Goal: Information Seeking & Learning: Learn about a topic

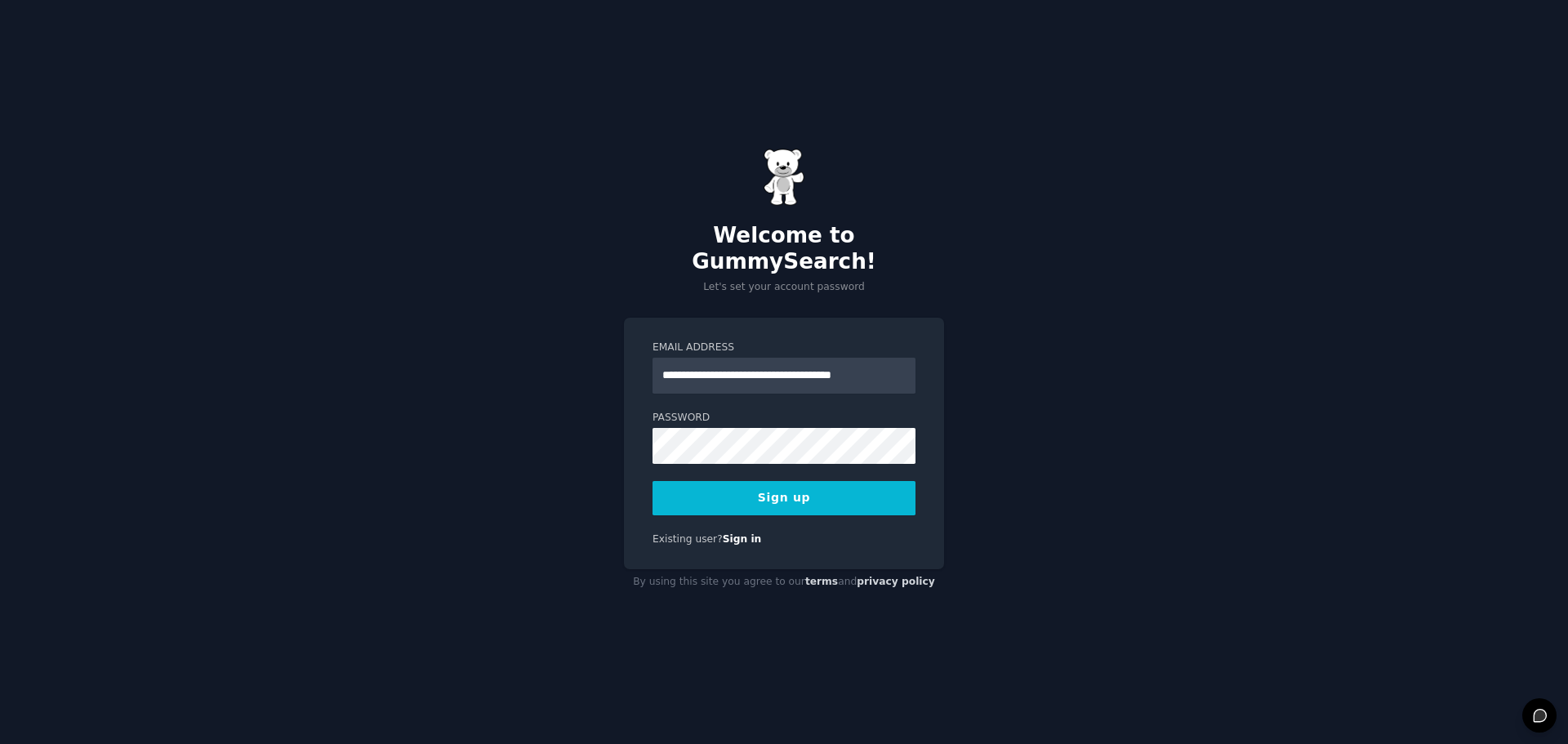
scroll to position [0, 24]
type input "**********"
click at [788, 490] on button "Sign up" at bounding box center [784, 499] width 263 height 35
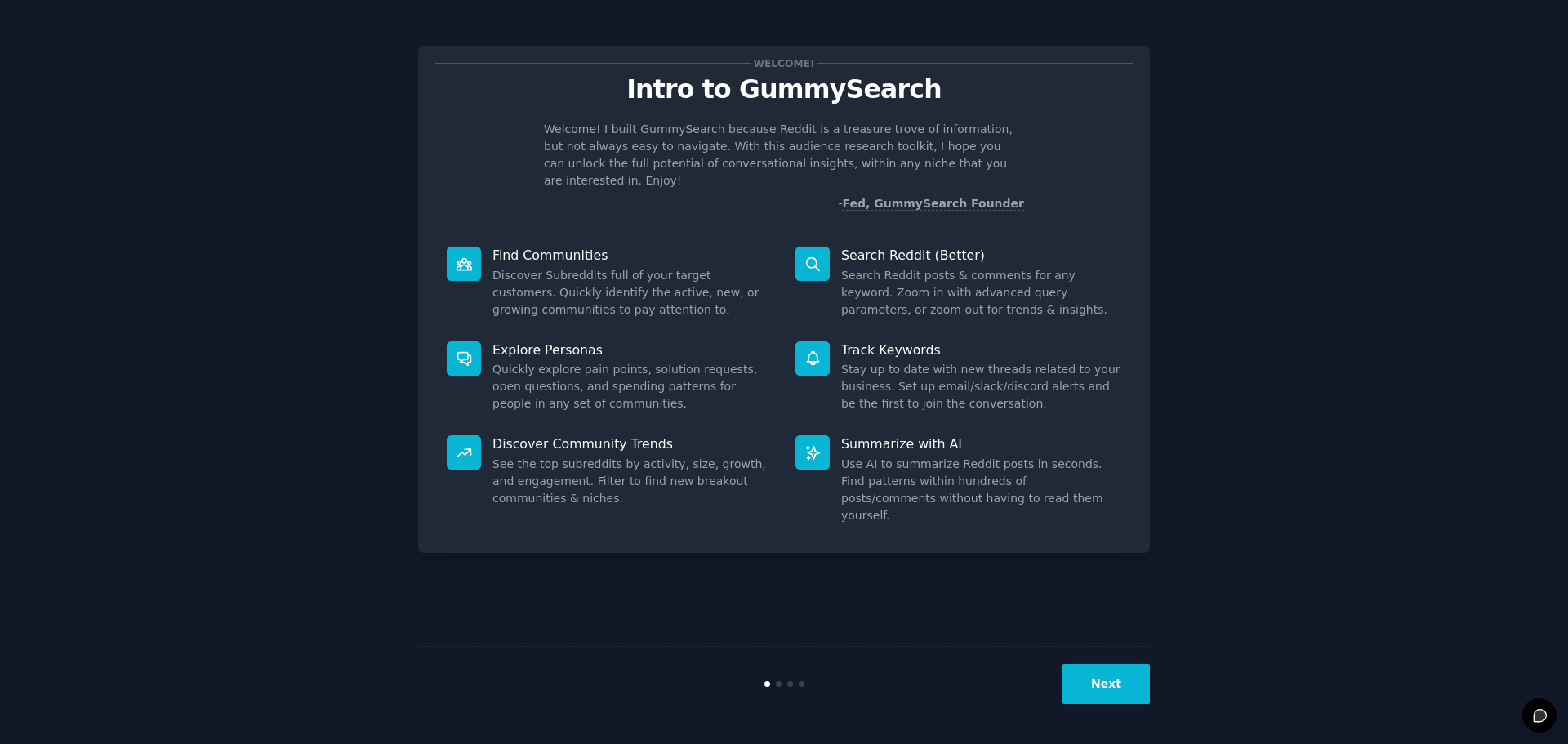
click at [1122, 683] on button "Next" at bounding box center [1106, 684] width 88 height 40
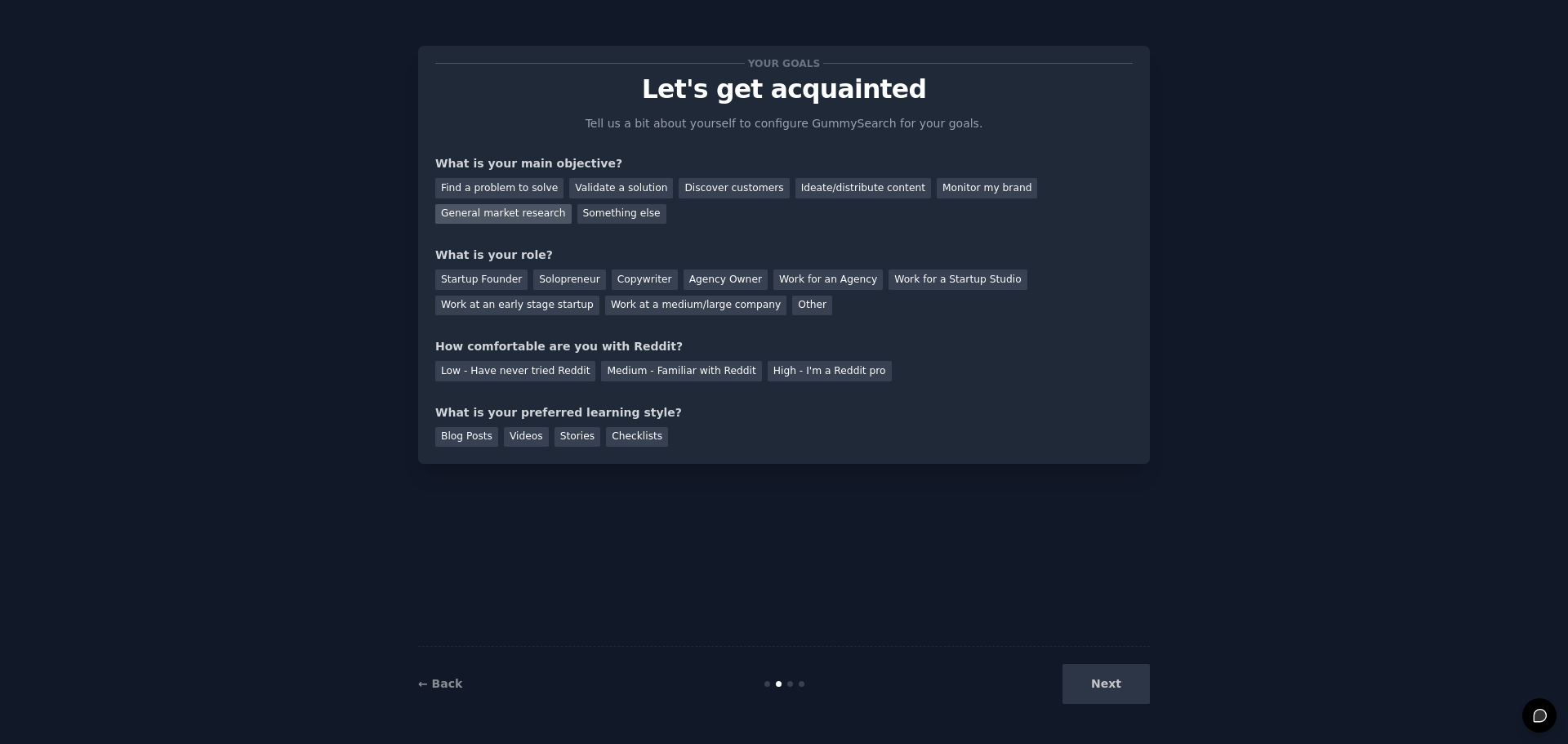
click at [572, 204] on div "General market research" at bounding box center [503, 214] width 137 height 20
click at [483, 182] on div "Find a problem to solve" at bounding box center [499, 188] width 129 height 20
drag, startPoint x: 1037, startPoint y: 189, endPoint x: 1010, endPoint y: 194, distance: 27.5
click at [572, 204] on div "General market research" at bounding box center [503, 214] width 137 height 20
click at [562, 283] on div "Solopreneur" at bounding box center [569, 280] width 72 height 20
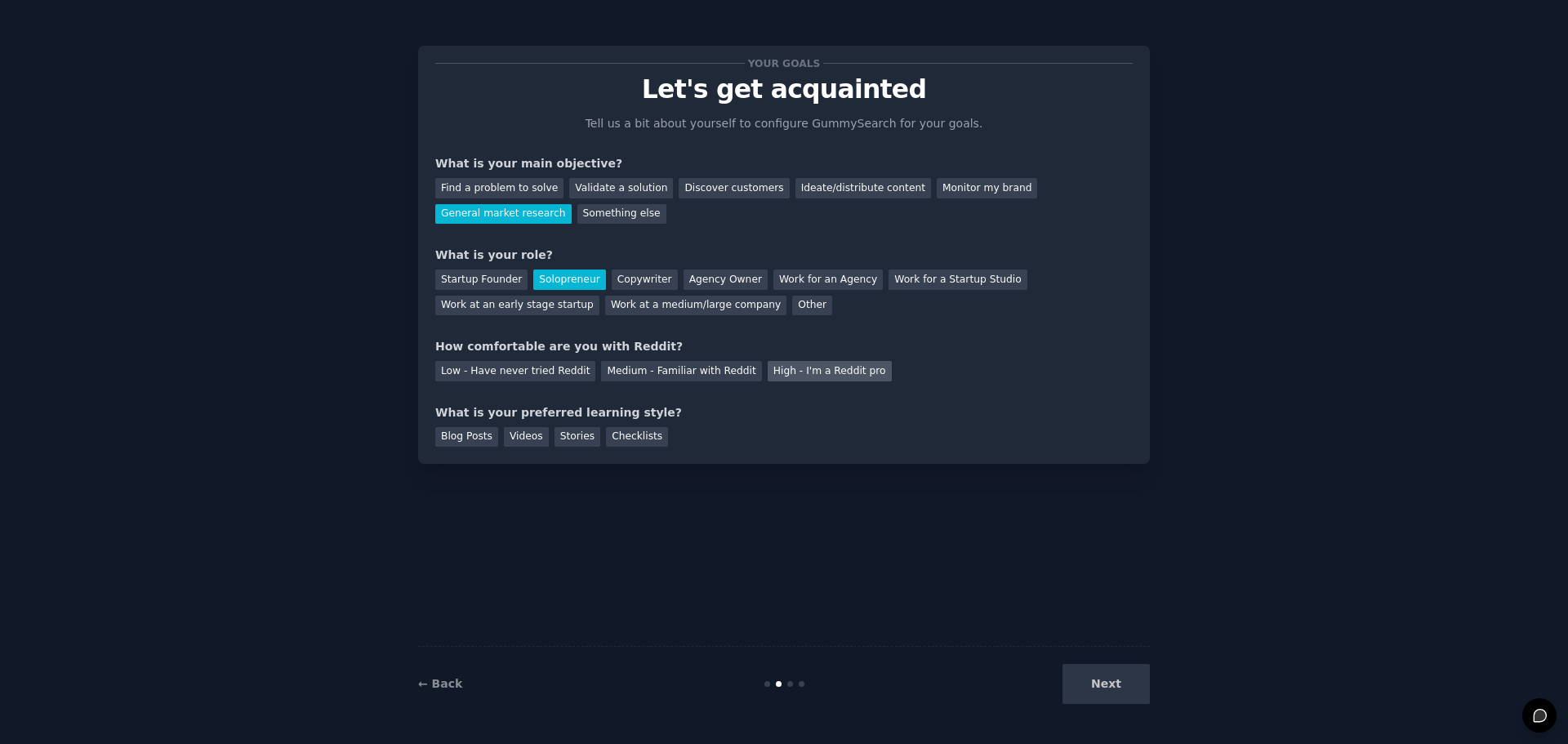
click at [780, 372] on div "High - I'm a Reddit pro" at bounding box center [830, 371] width 124 height 20
click at [564, 438] on div "Stories" at bounding box center [577, 437] width 46 height 20
click at [537, 433] on div "Videos" at bounding box center [526, 437] width 45 height 20
click at [1128, 684] on button "Next" at bounding box center [1106, 684] width 88 height 40
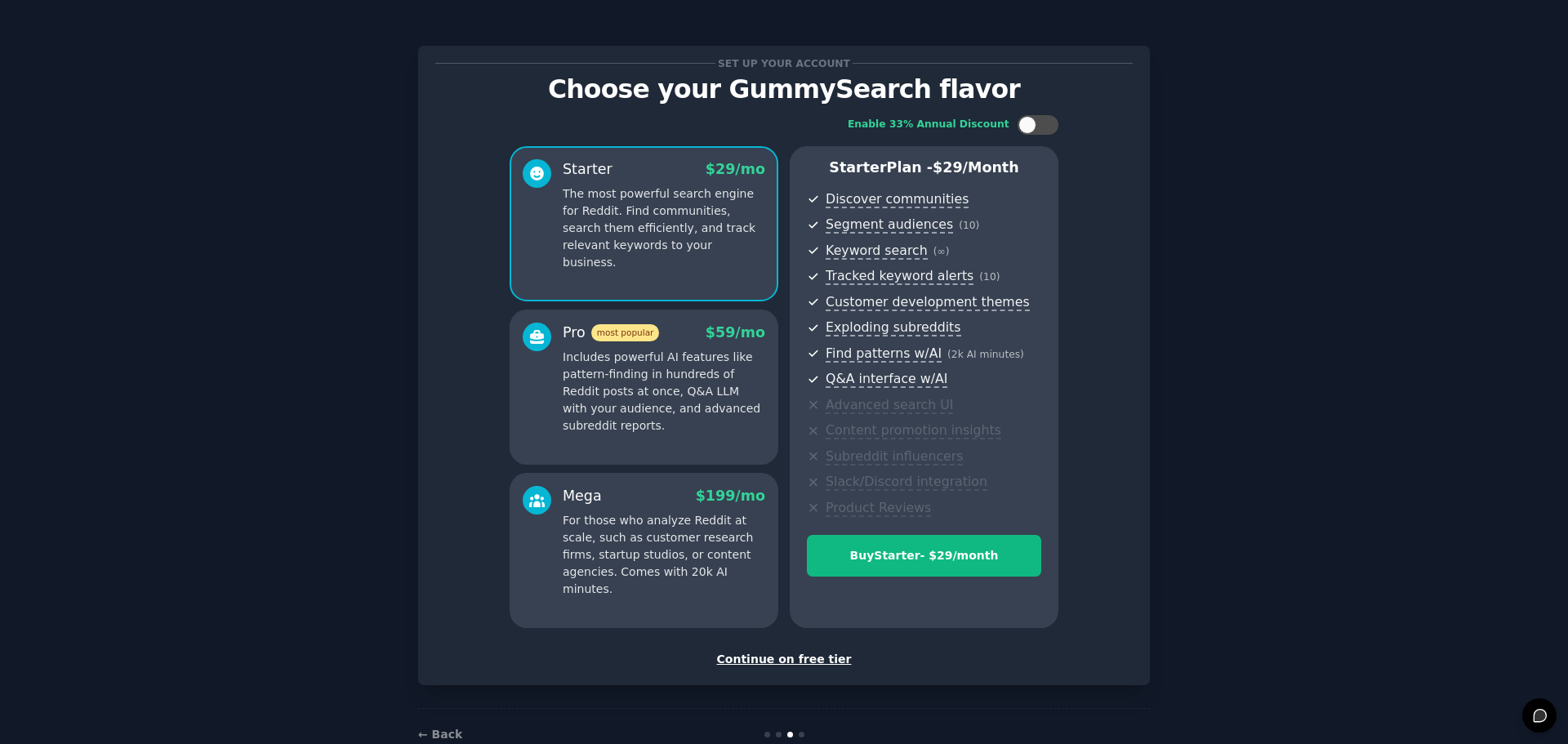
click at [814, 658] on div "Continue on free tier" at bounding box center [783, 659] width 697 height 17
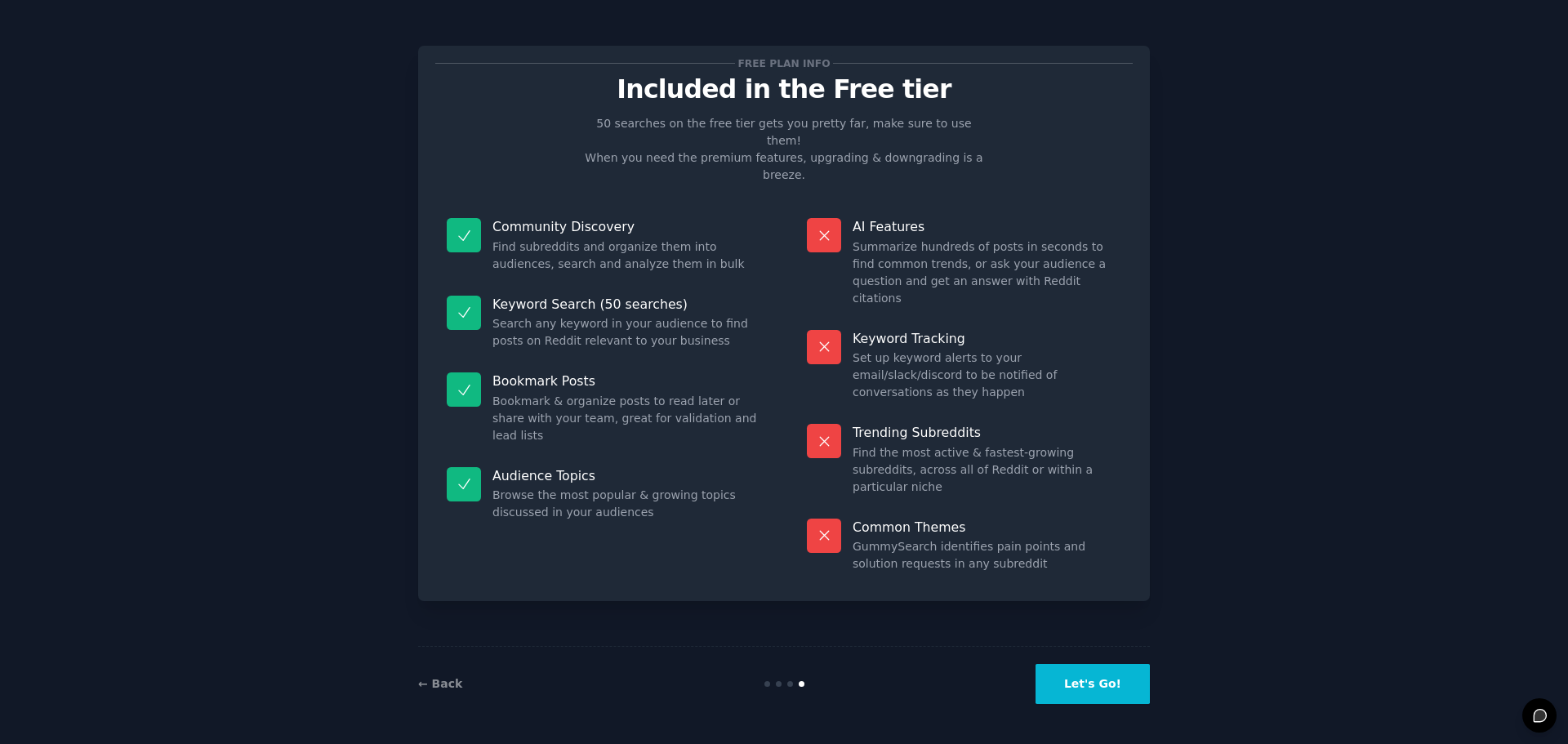
click at [1098, 666] on button "Let's Go!" at bounding box center [1092, 684] width 114 height 40
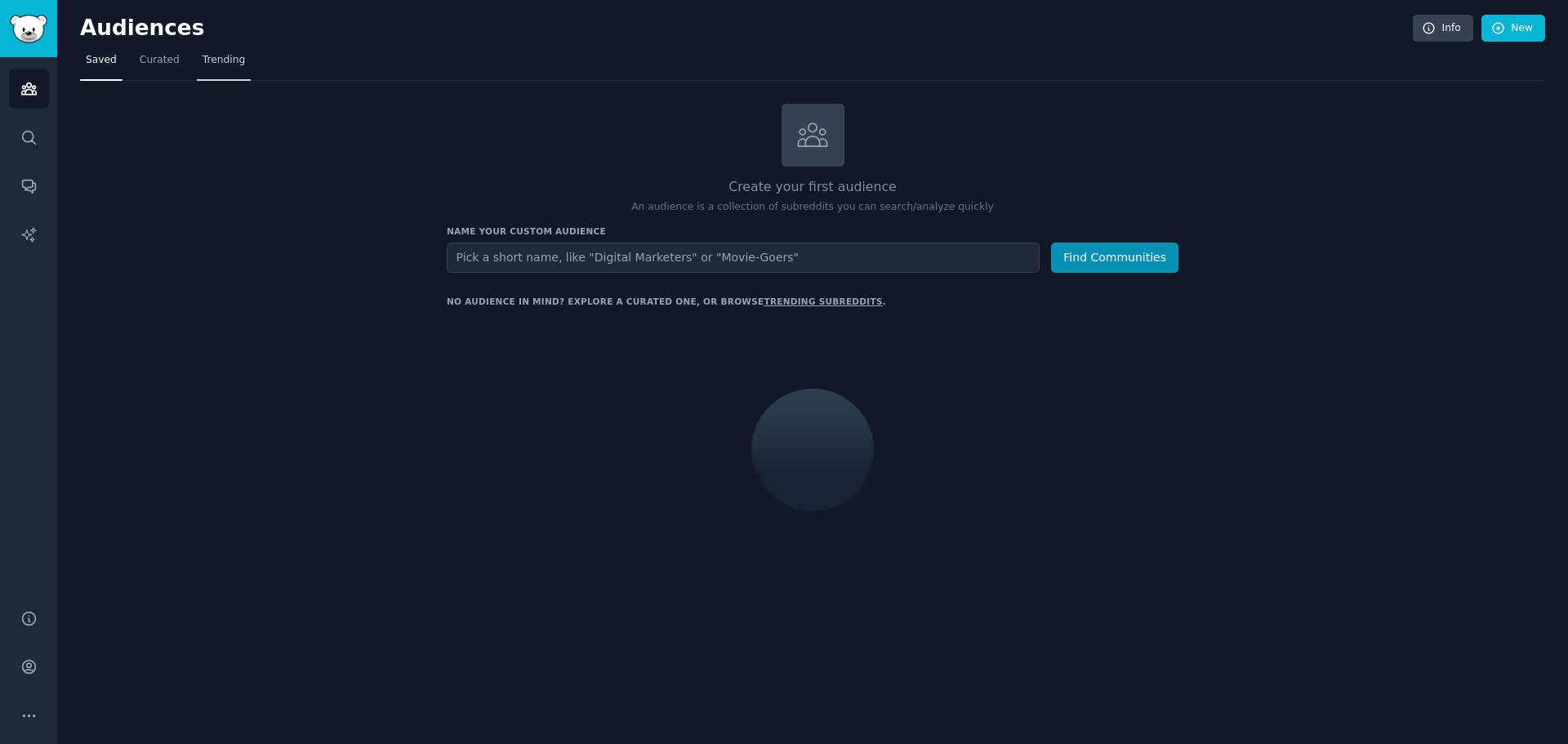
click at [222, 60] on span "Trending" at bounding box center [223, 60] width 43 height 15
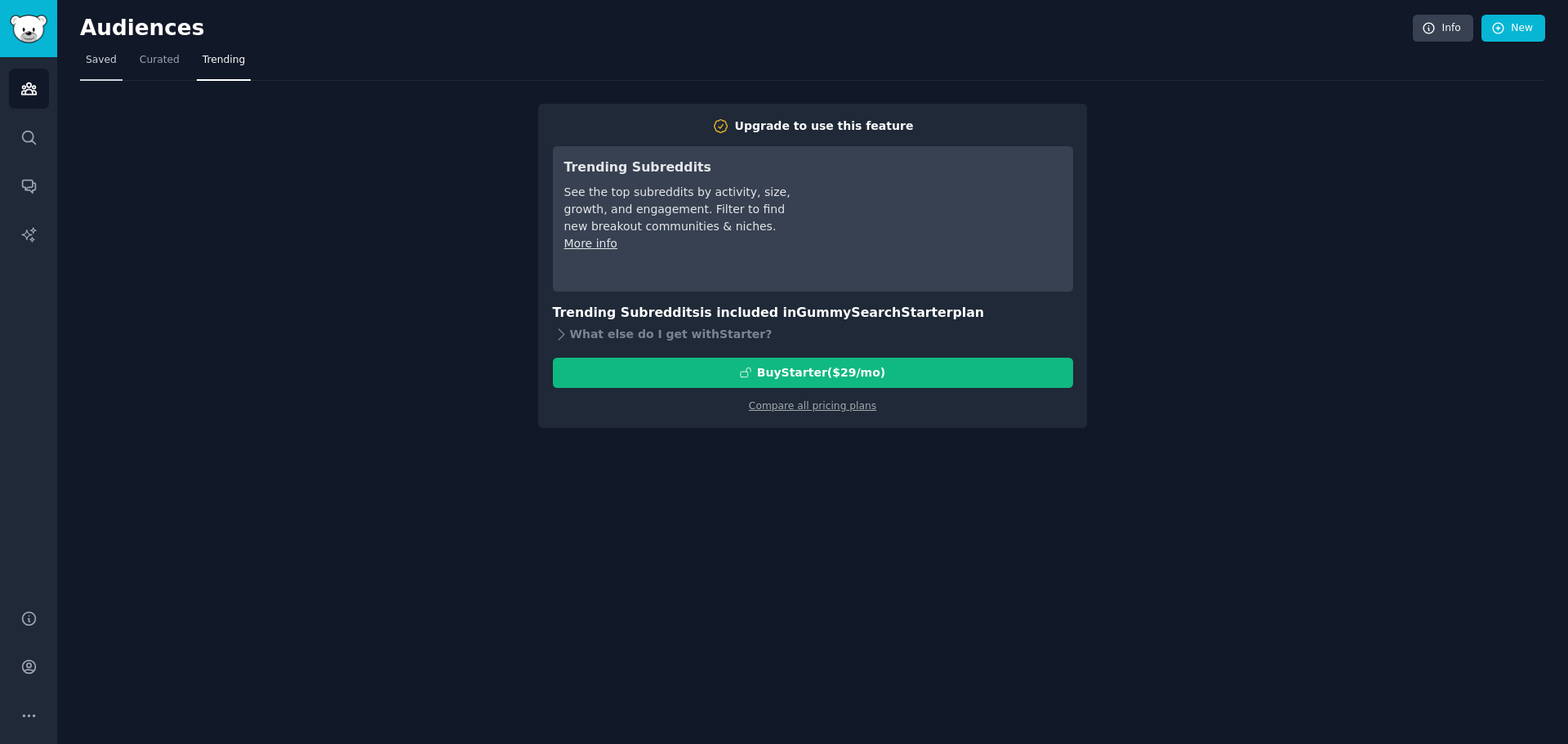
click at [119, 61] on link "Saved" at bounding box center [101, 64] width 43 height 34
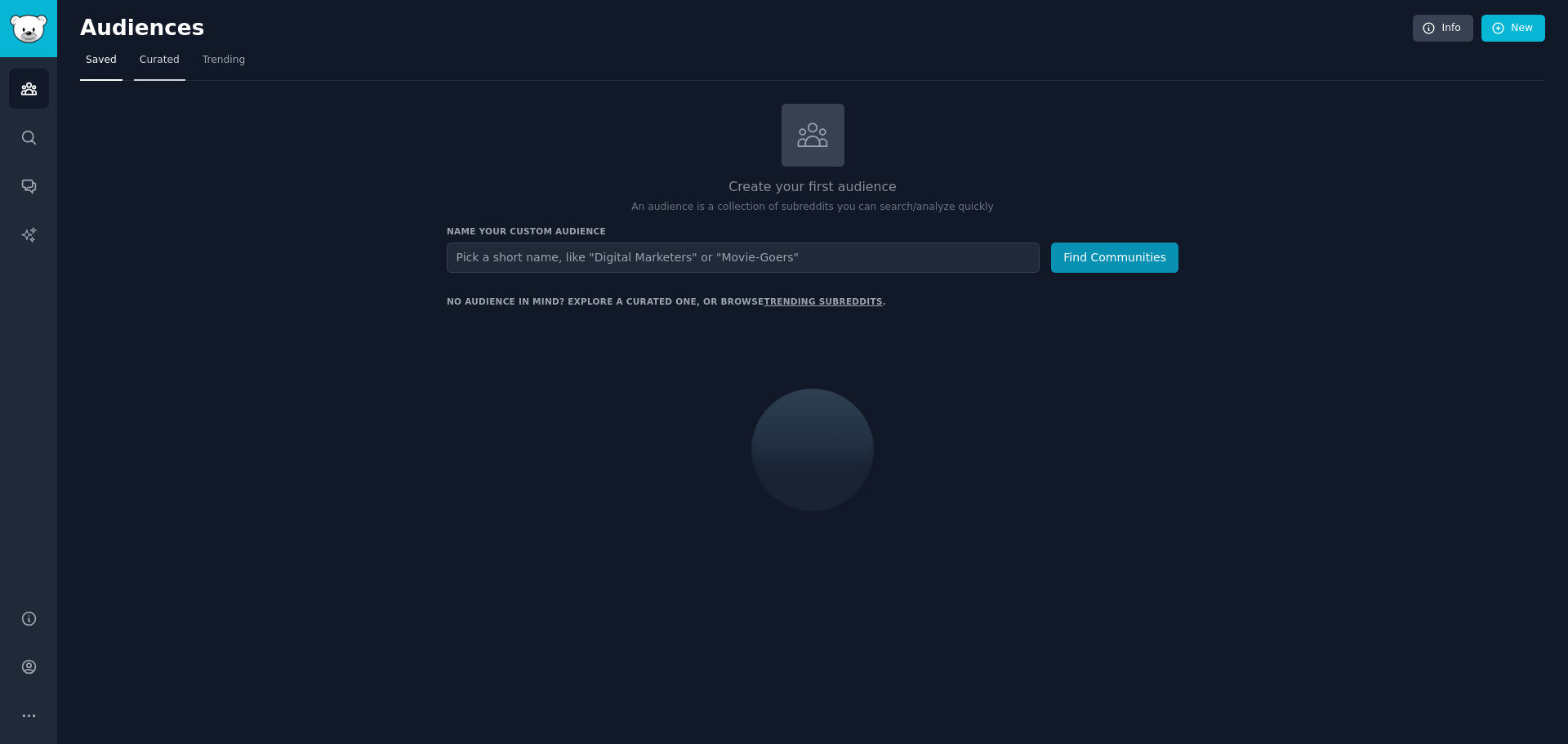
click at [161, 64] on span "Curated" at bounding box center [160, 60] width 40 height 15
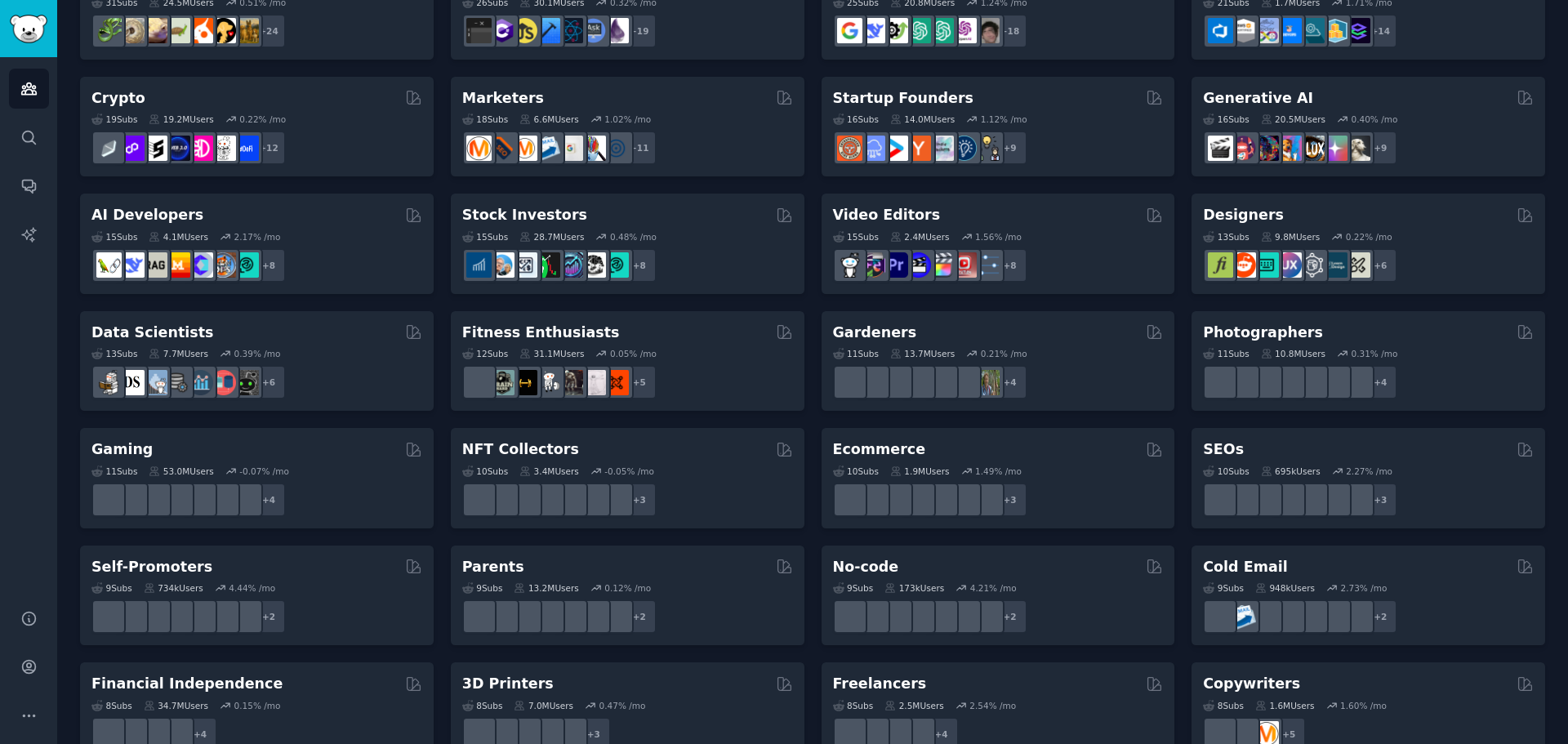
scroll to position [245, 0]
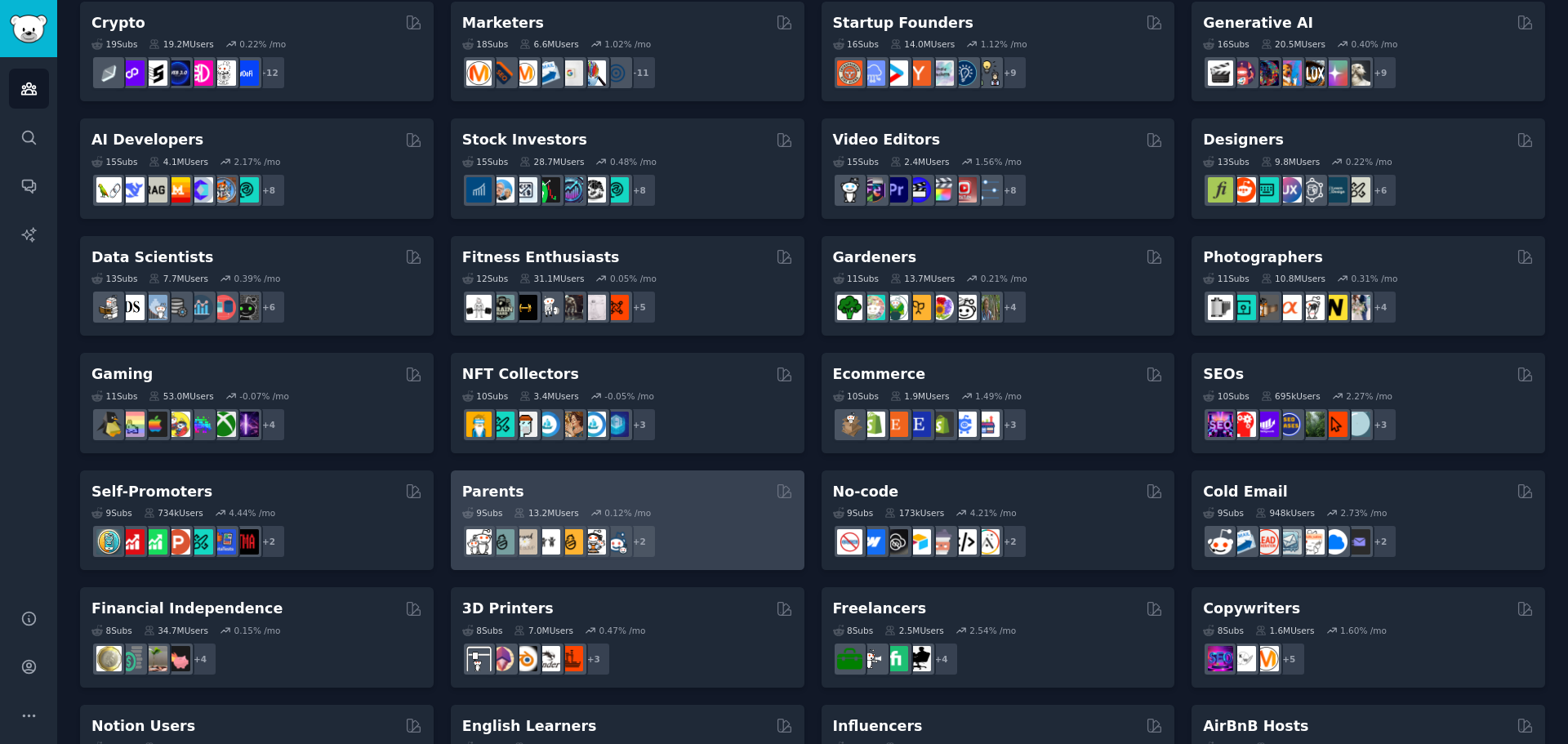
click at [702, 512] on div "9 Sub s 13.2M Users 0.12 % /mo" at bounding box center [627, 512] width 331 height 12
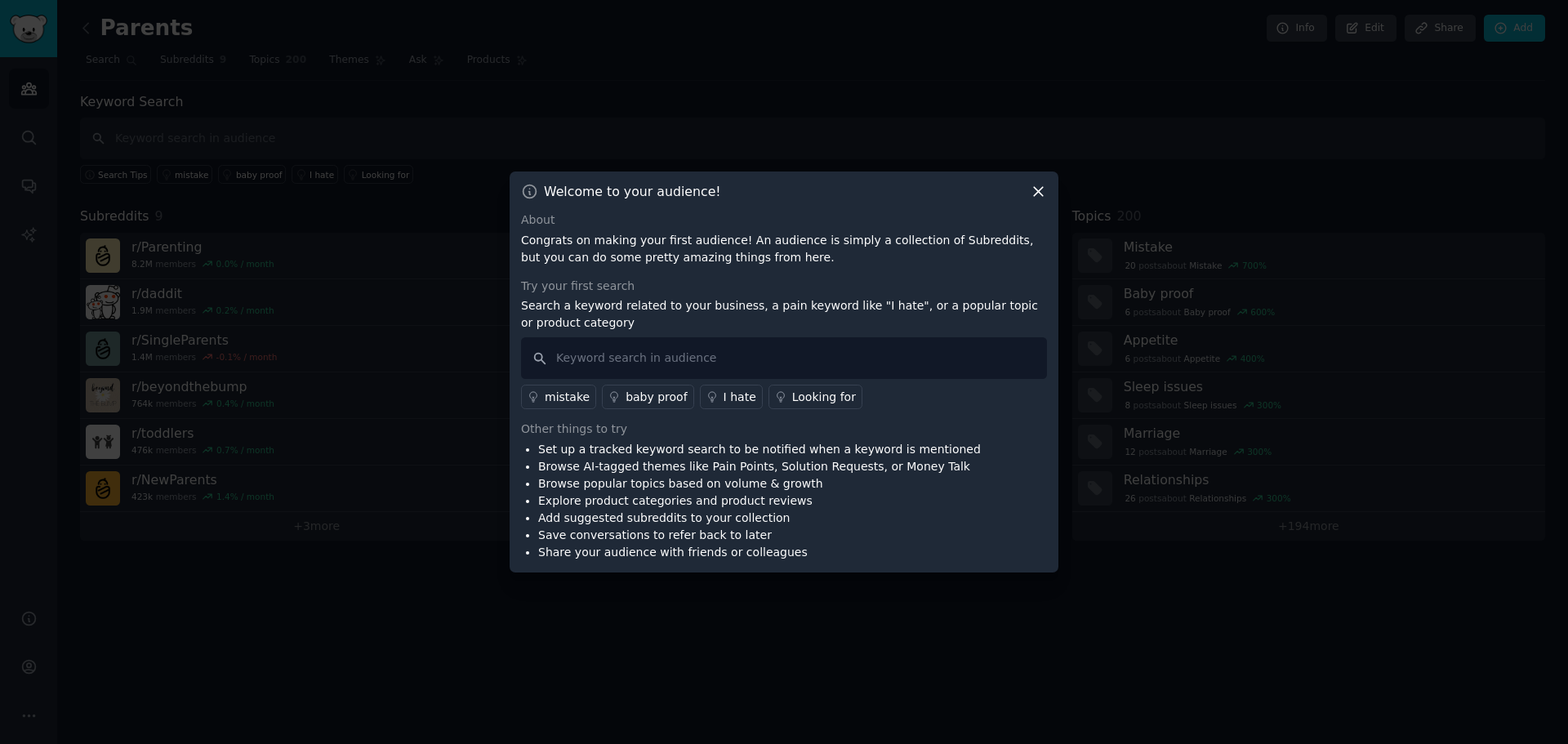
click at [1044, 191] on icon at bounding box center [1037, 191] width 17 height 17
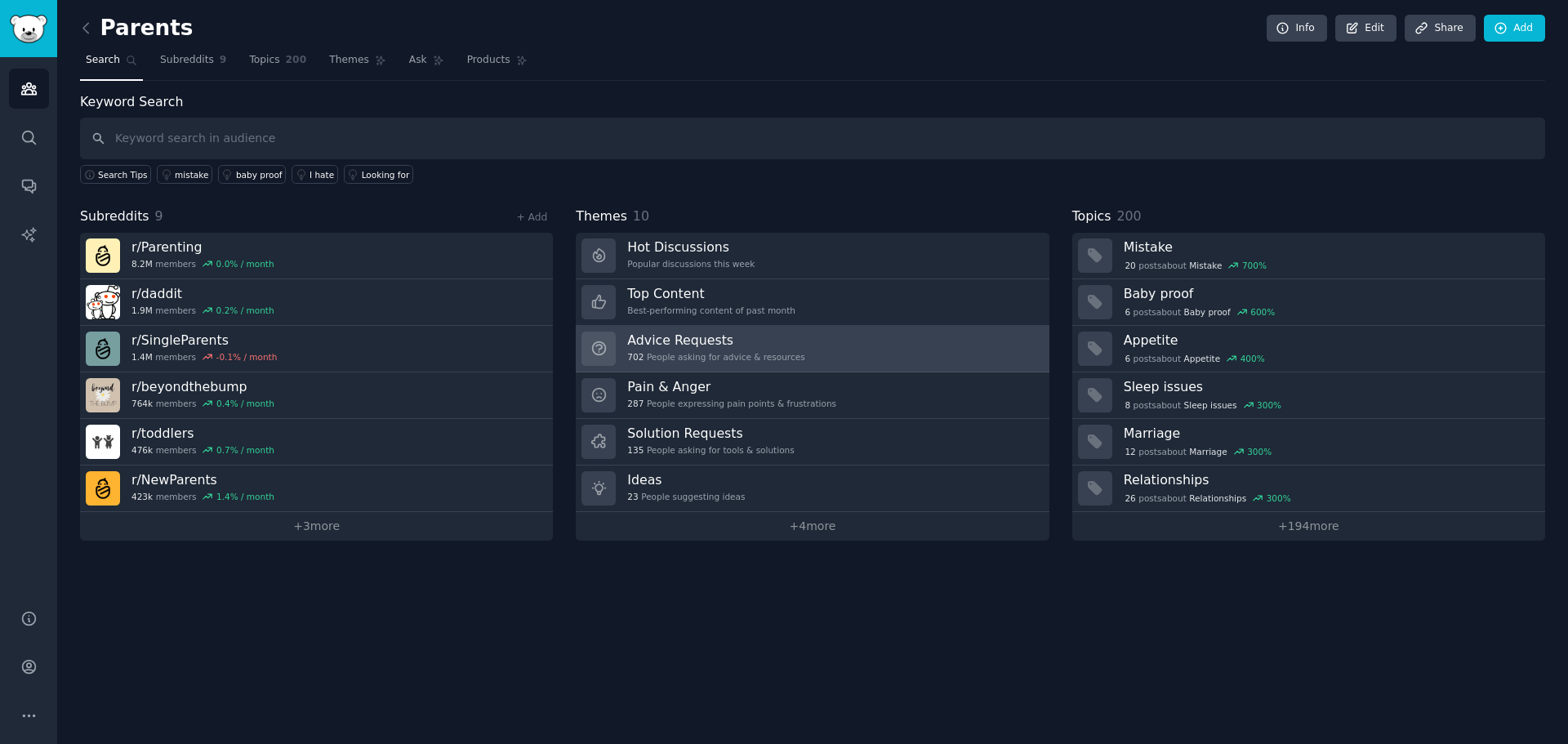
click at [791, 341] on link "Advice Requests 702 People asking for advice & resources" at bounding box center [811, 348] width 473 height 46
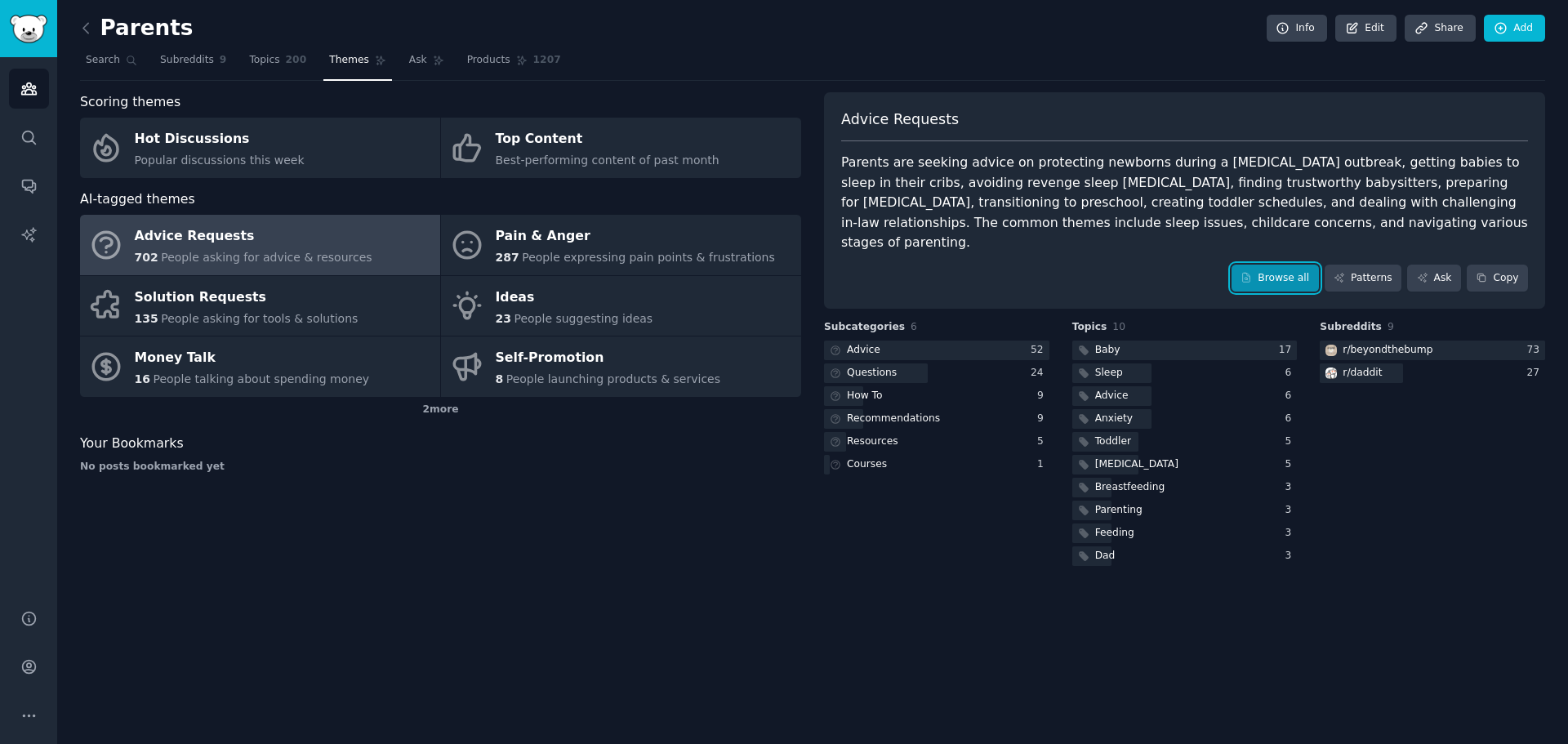
click at [1309, 264] on link "Browse all" at bounding box center [1275, 278] width 88 height 27
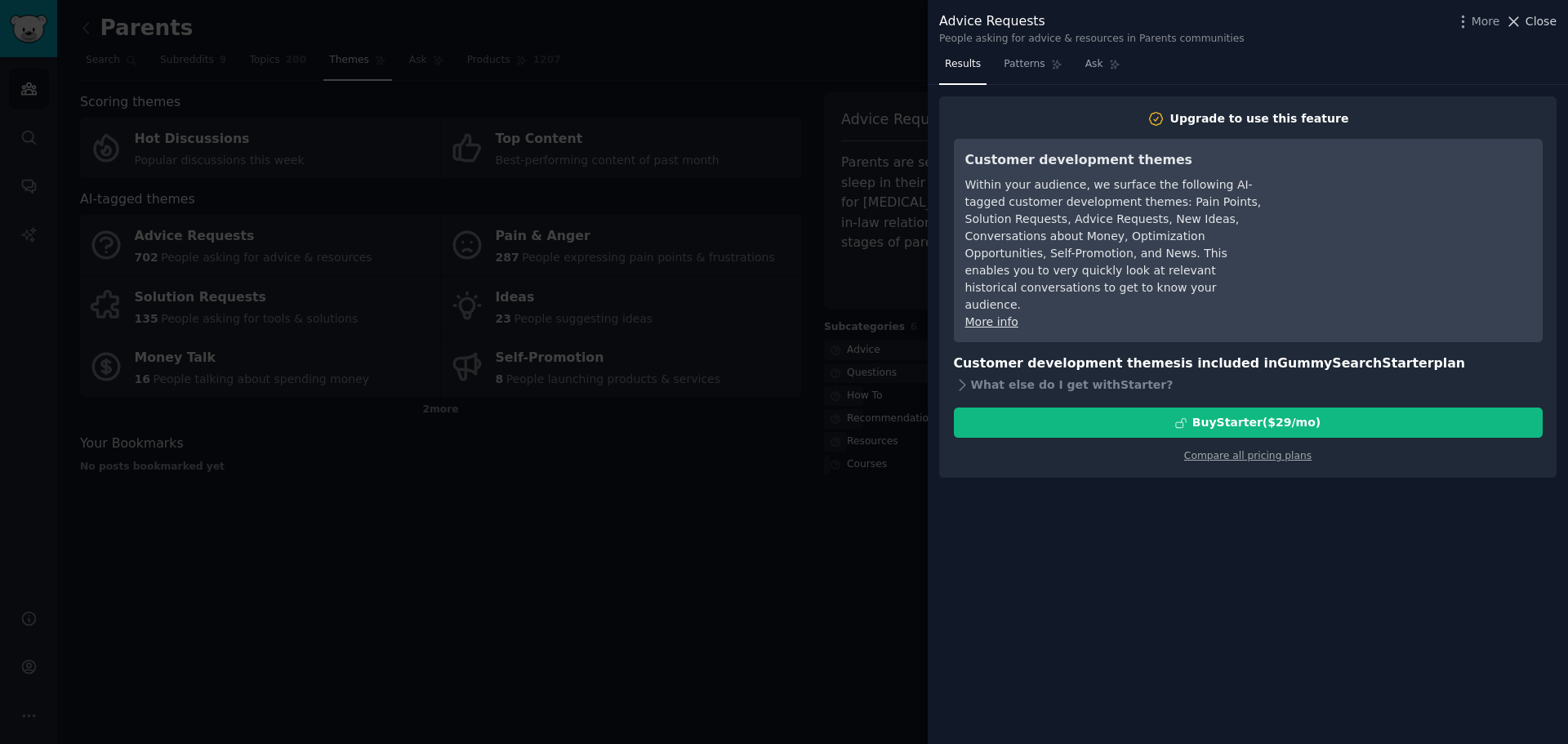
click at [1554, 14] on div "Advice Requests People asking for advice & resources in Parents communities Mor…" at bounding box center [1247, 26] width 640 height 51
click at [1548, 22] on span "Close" at bounding box center [1541, 21] width 31 height 17
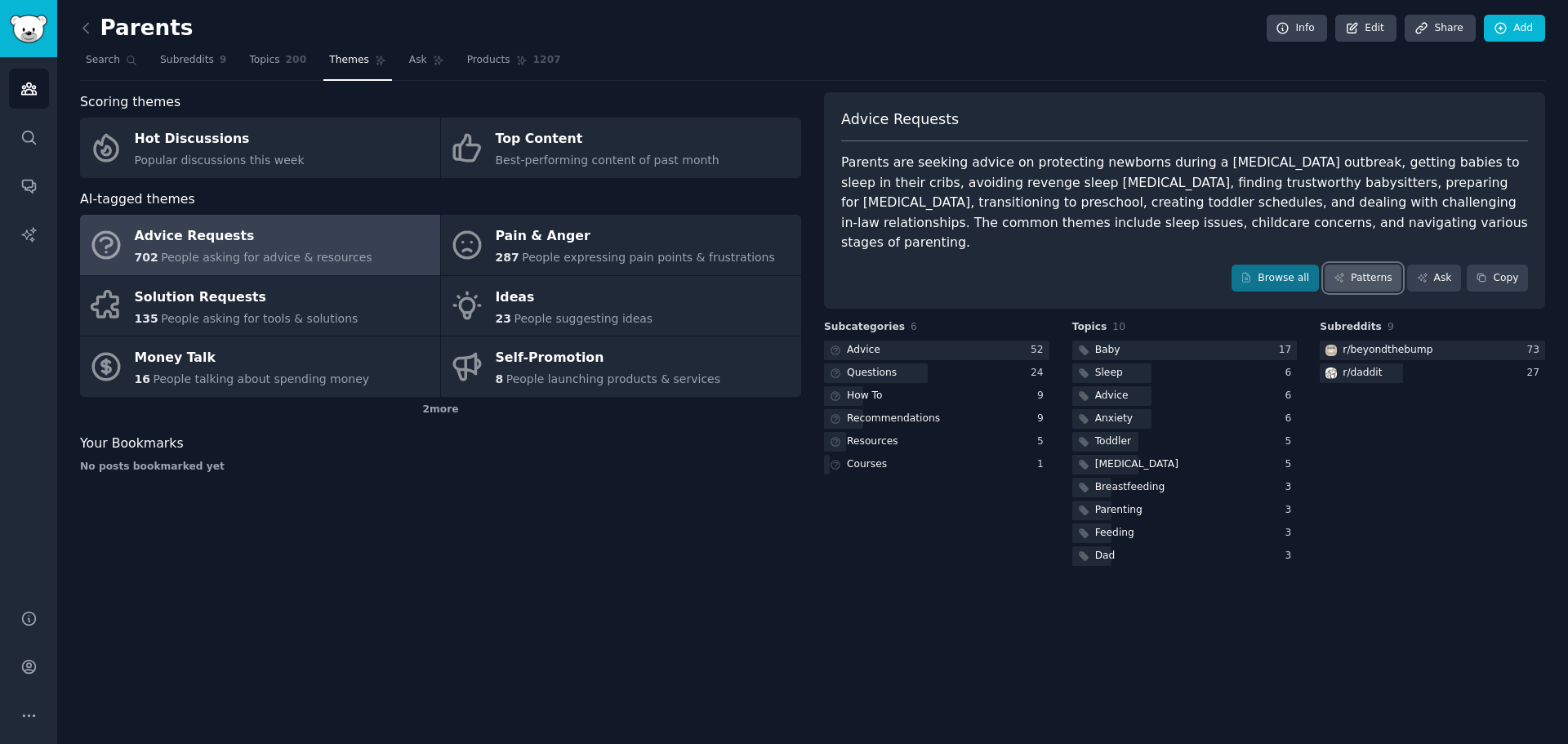
click at [1374, 264] on link "Patterns" at bounding box center [1363, 278] width 77 height 27
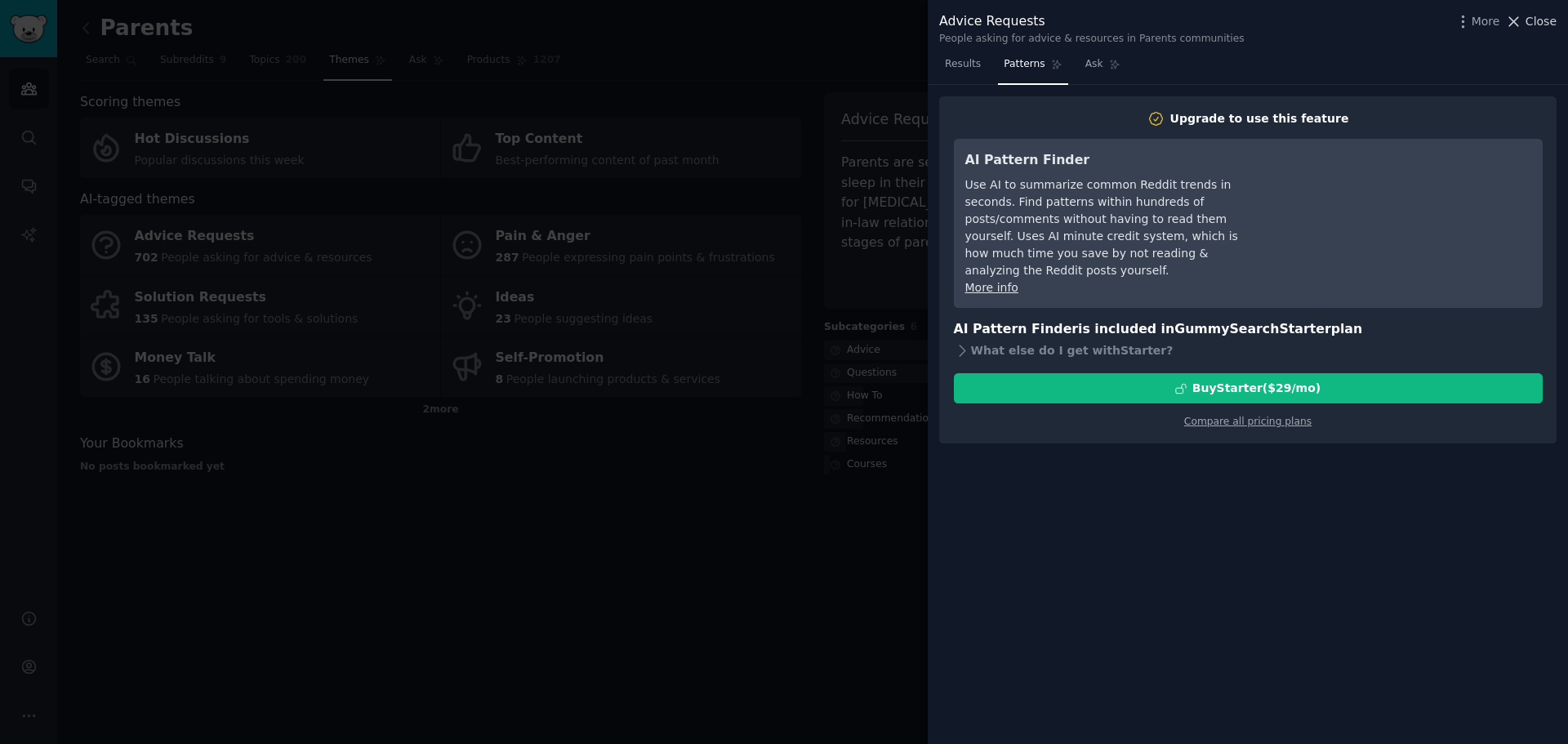
click at [1535, 19] on span "Close" at bounding box center [1541, 21] width 31 height 17
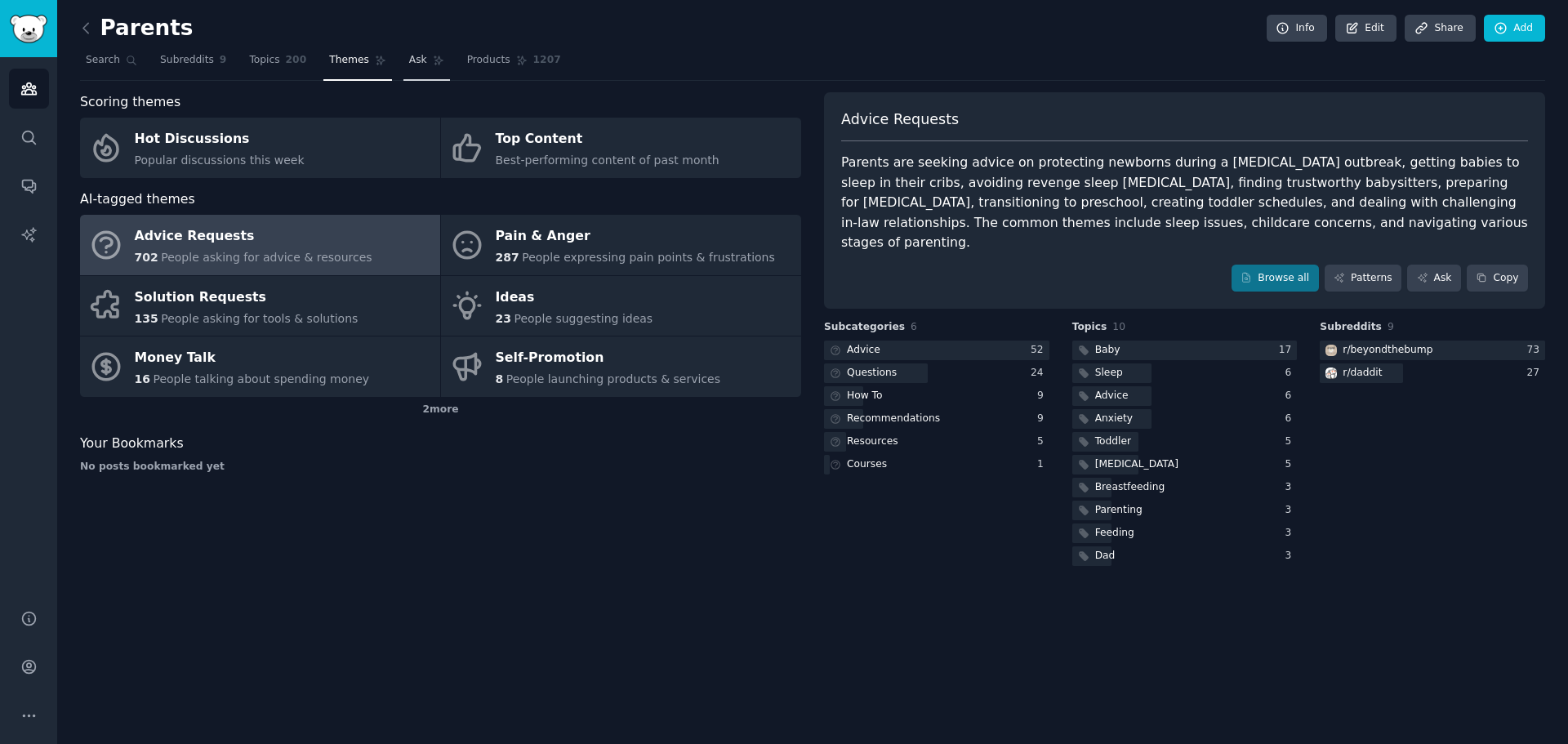
click at [412, 68] on link "Ask" at bounding box center [426, 64] width 46 height 34
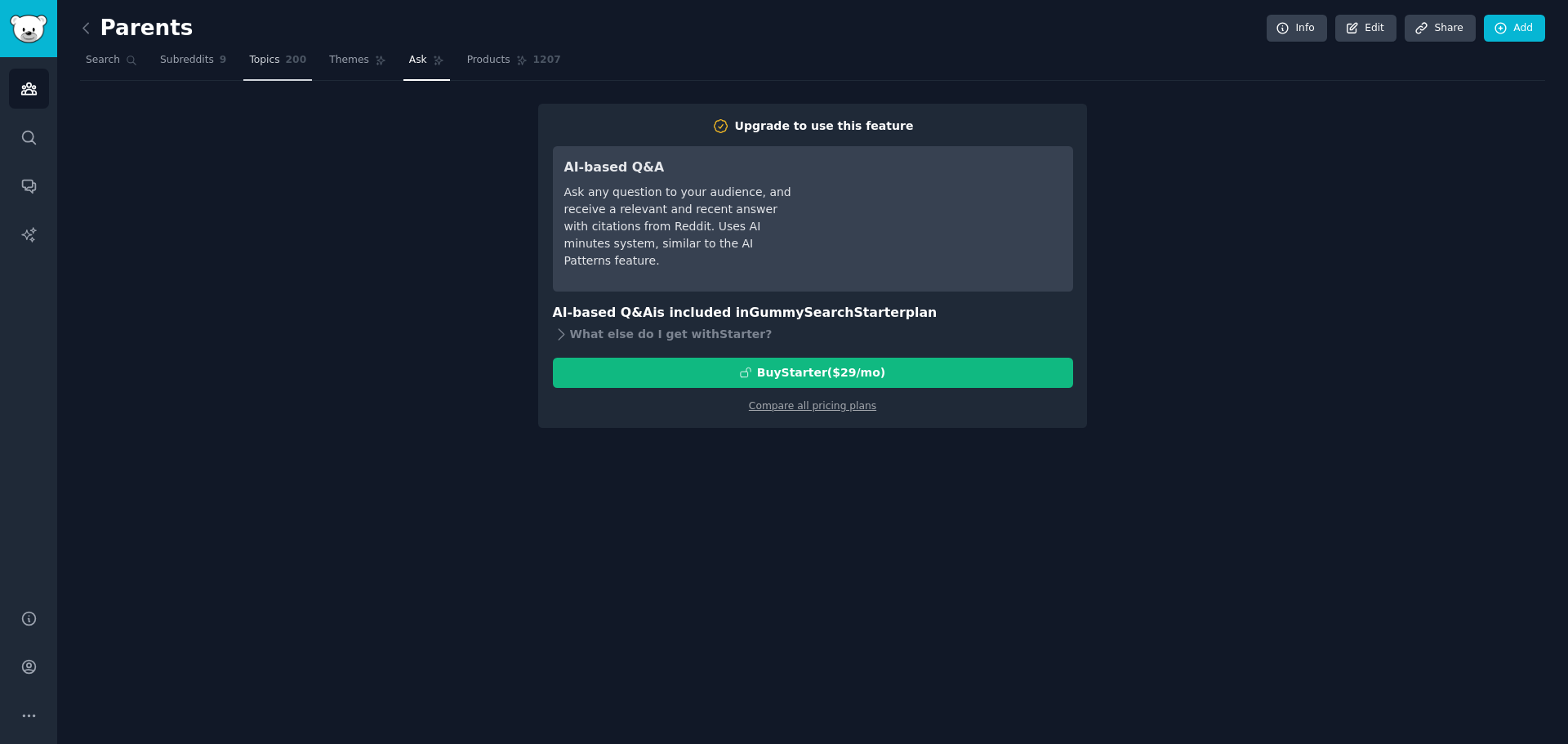
click at [254, 59] on span "Topics" at bounding box center [263, 60] width 30 height 15
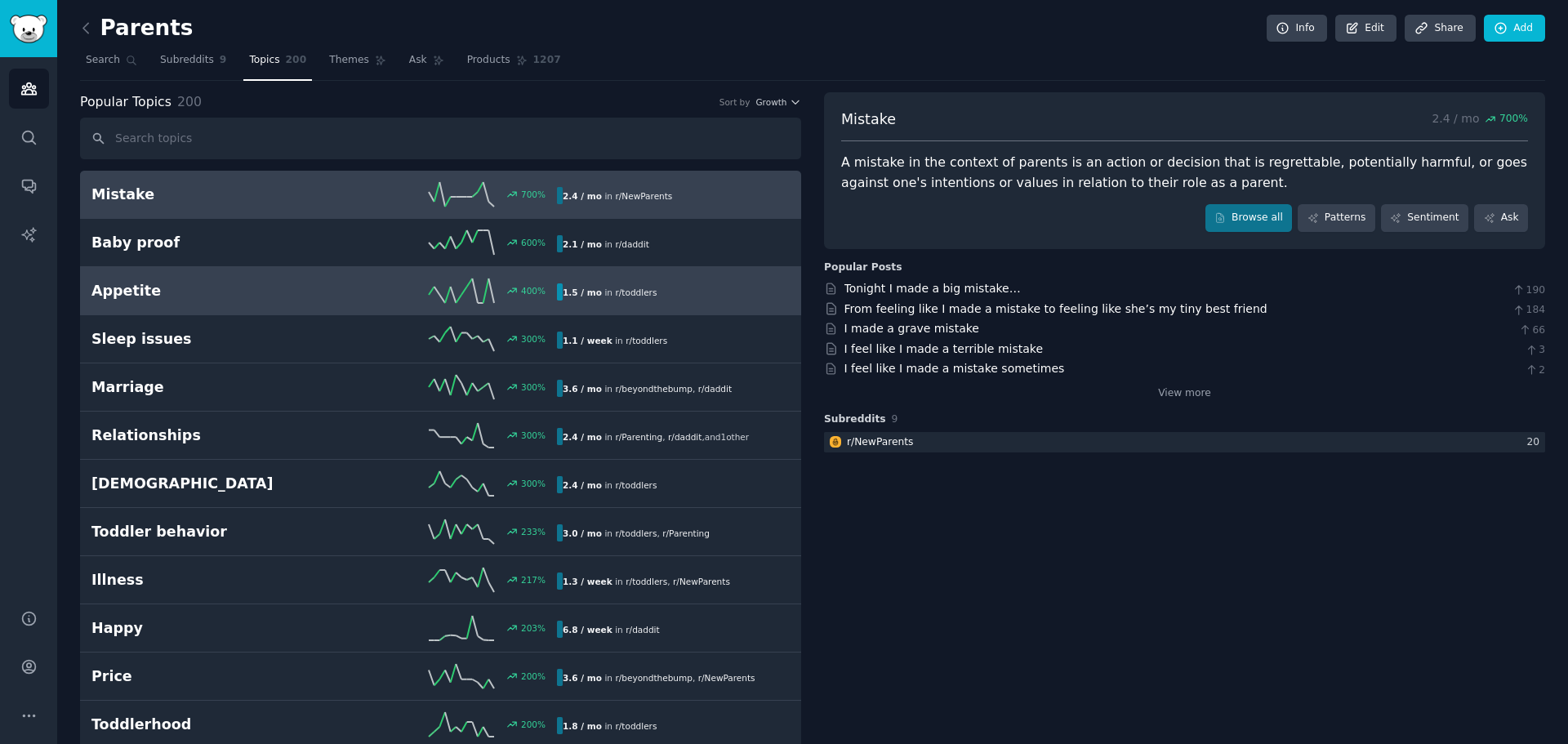
click at [150, 293] on h2 "Appetite" at bounding box center [207, 291] width 232 height 20
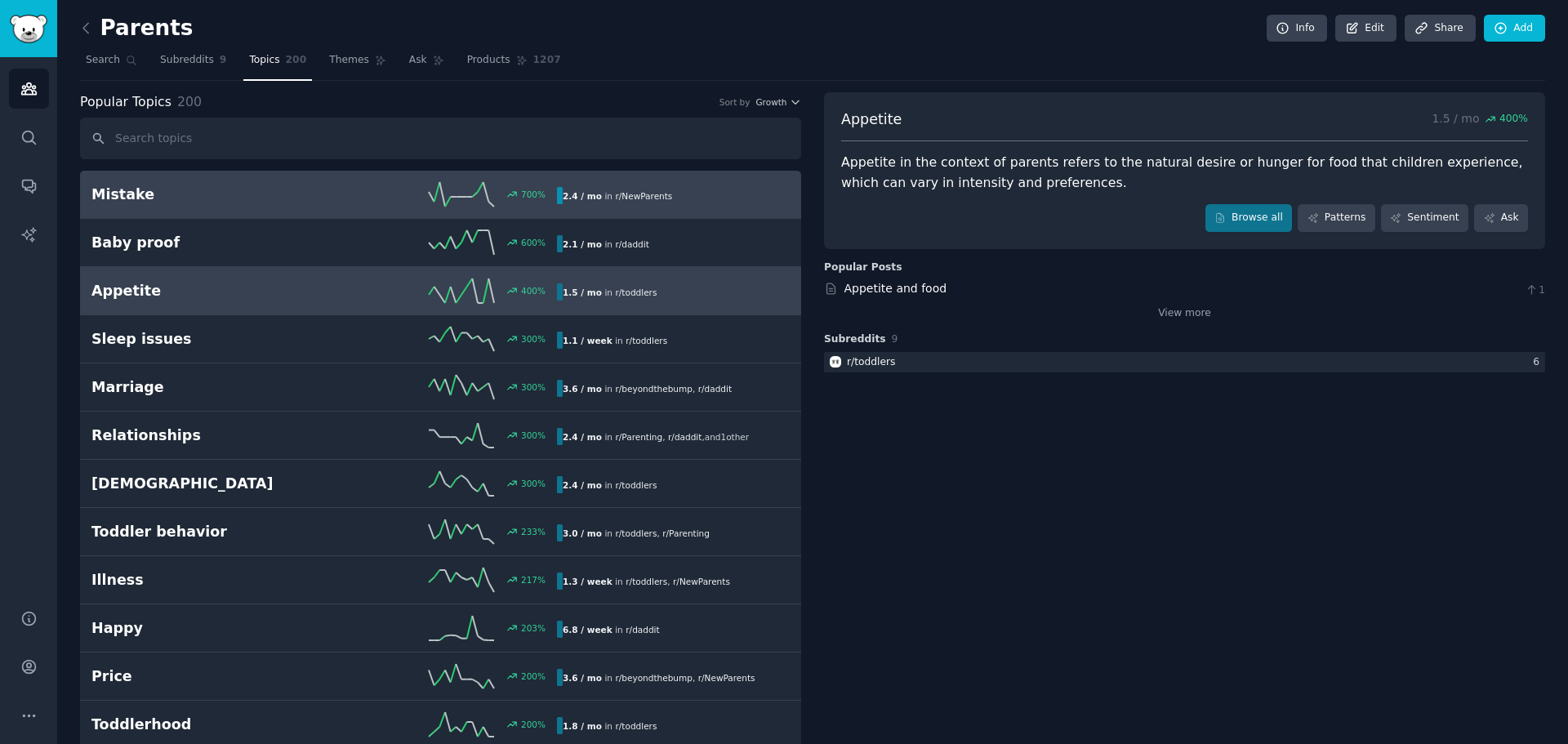
click at [273, 201] on h2 "Mistake" at bounding box center [207, 194] width 232 height 20
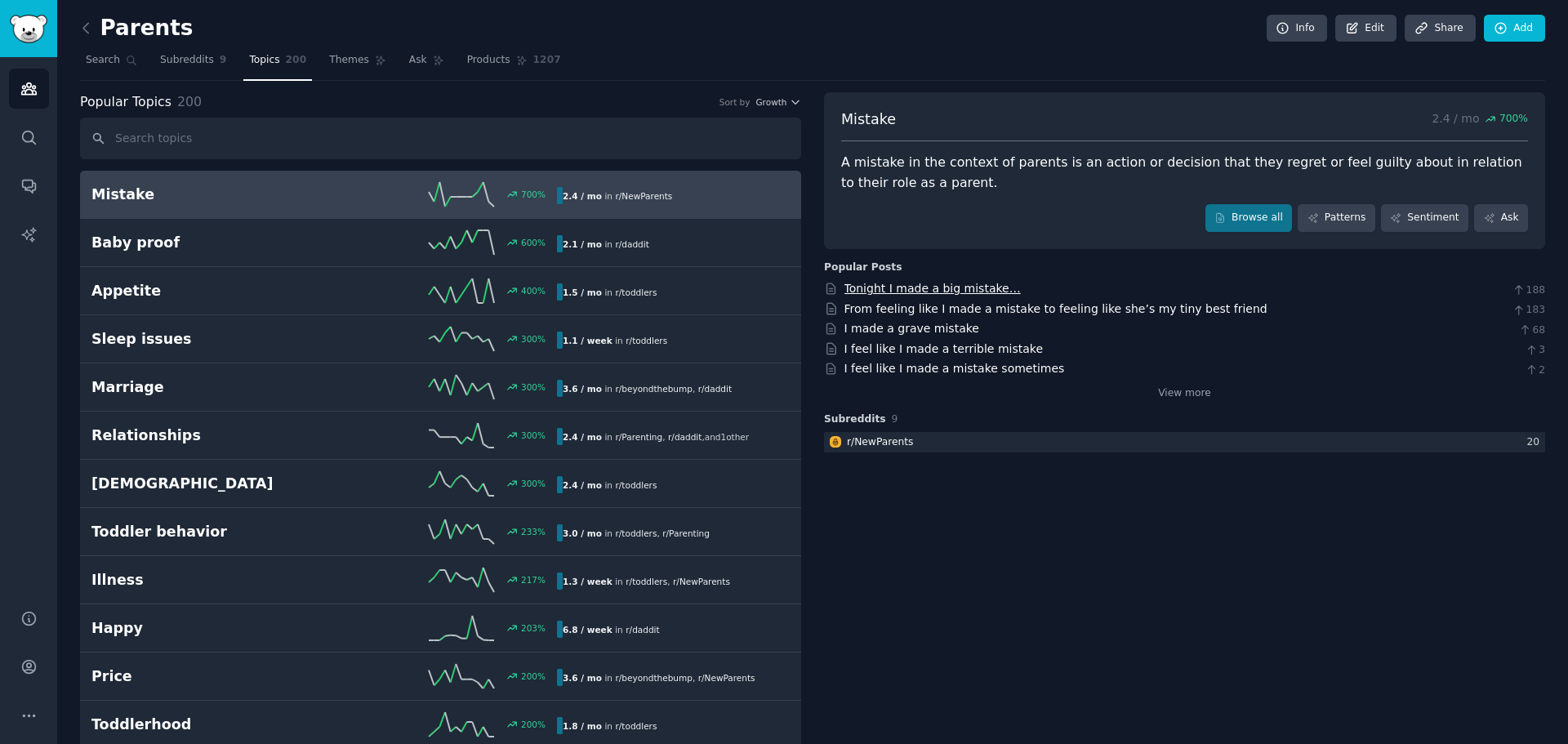
click at [959, 287] on link "Tonight I made a big mistake…" at bounding box center [932, 288] width 176 height 13
click at [899, 309] on link "From feeling like I made a mistake to feeling like she’s my tiny best friend" at bounding box center [1056, 308] width 423 height 13
click at [87, 26] on icon at bounding box center [86, 27] width 17 height 17
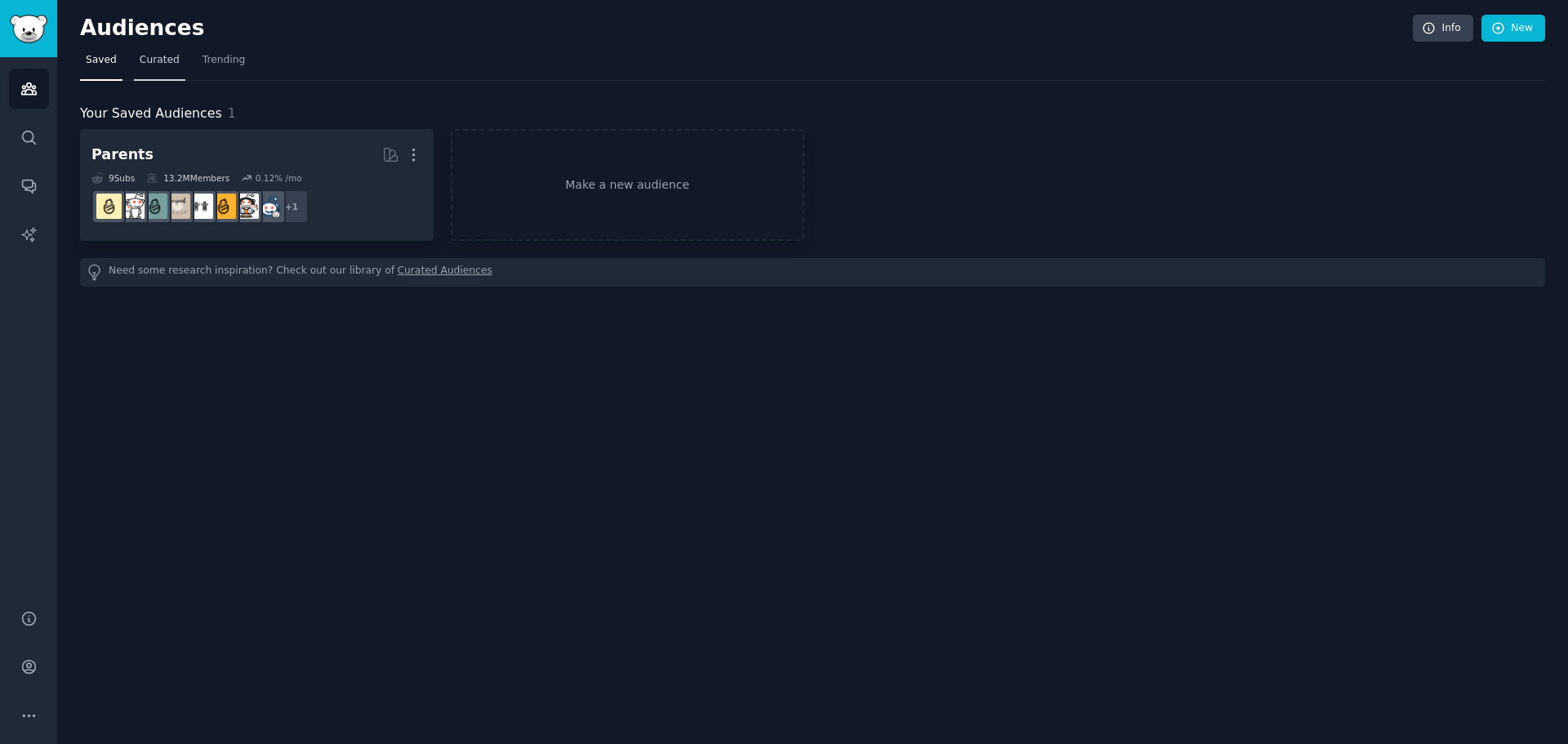
click at [145, 58] on span "Curated" at bounding box center [160, 60] width 40 height 15
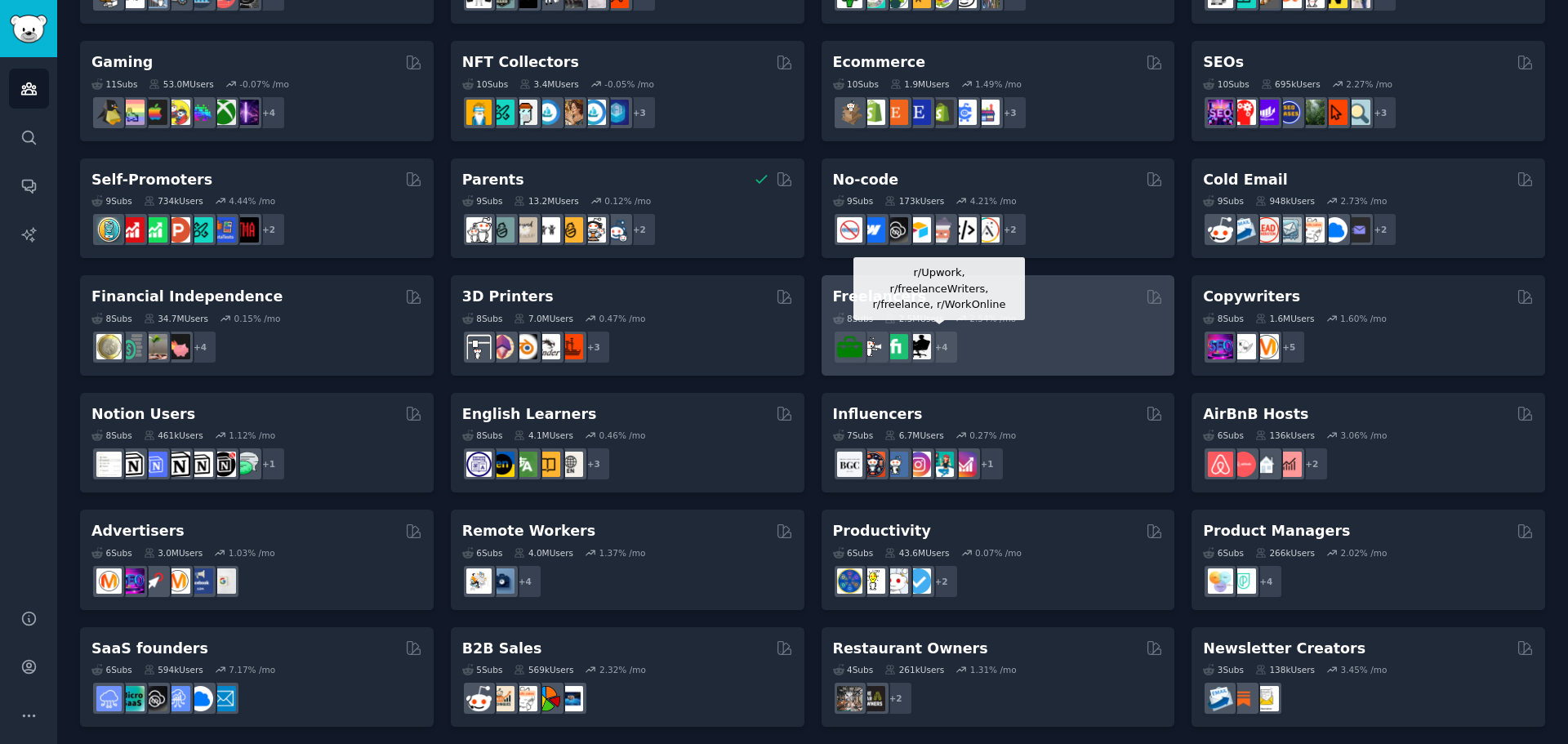
scroll to position [563, 0]
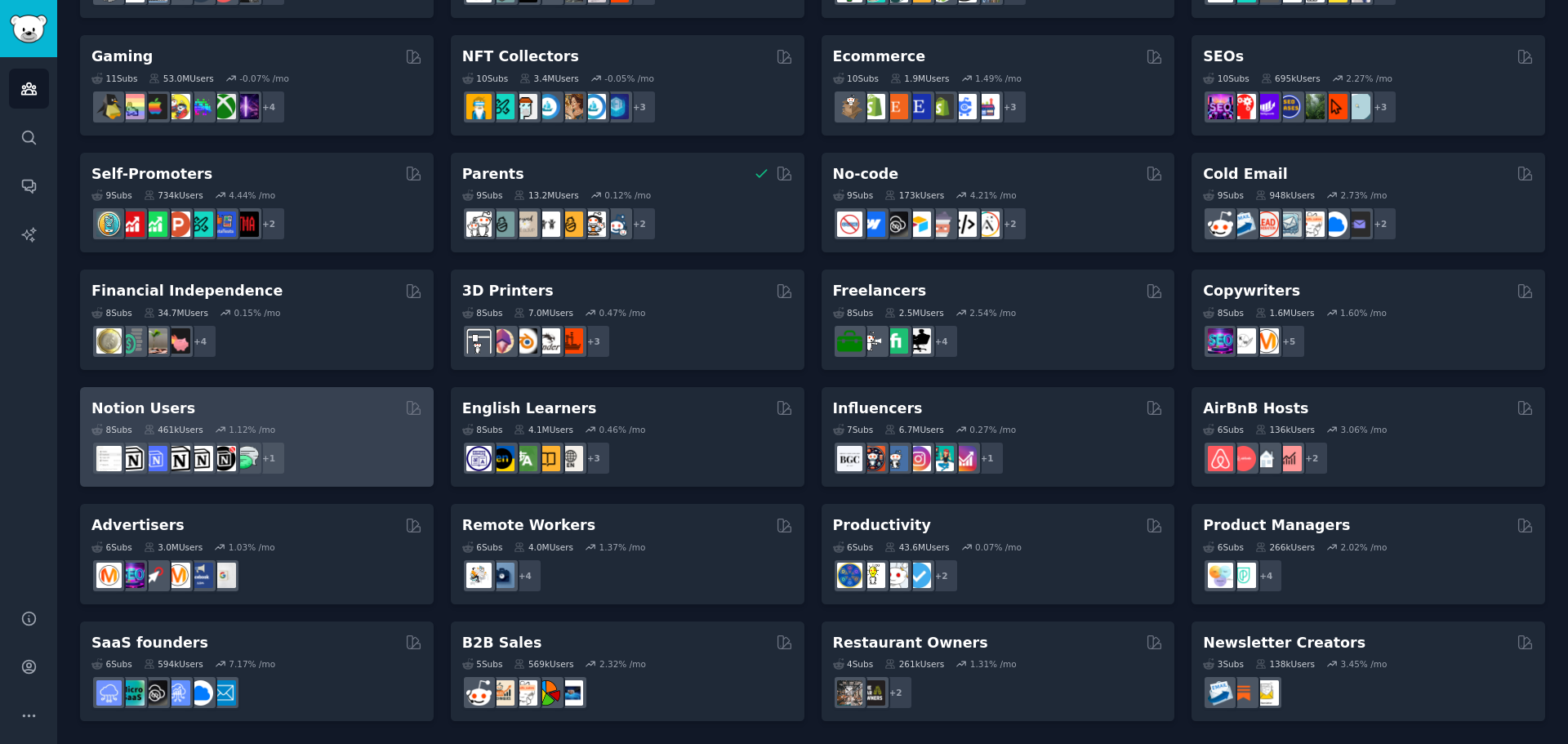
click at [287, 418] on div "8 Sub s 461k Users 1.12 % /mo + 1" at bounding box center [256, 447] width 331 height 57
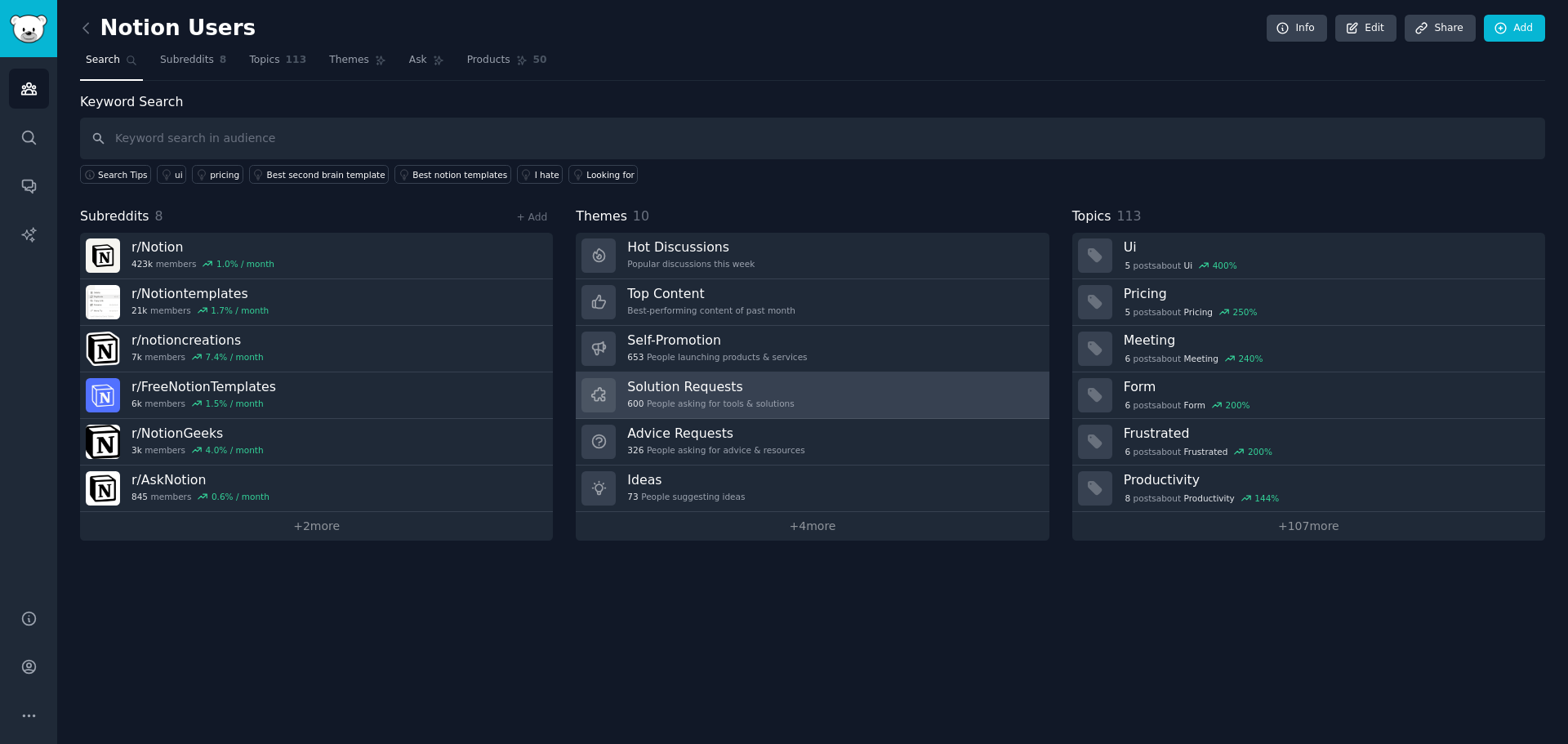
click at [786, 396] on link "Solution Requests 600 People asking for tools & solutions" at bounding box center [811, 395] width 473 height 46
